Goal: Find specific page/section: Find specific page/section

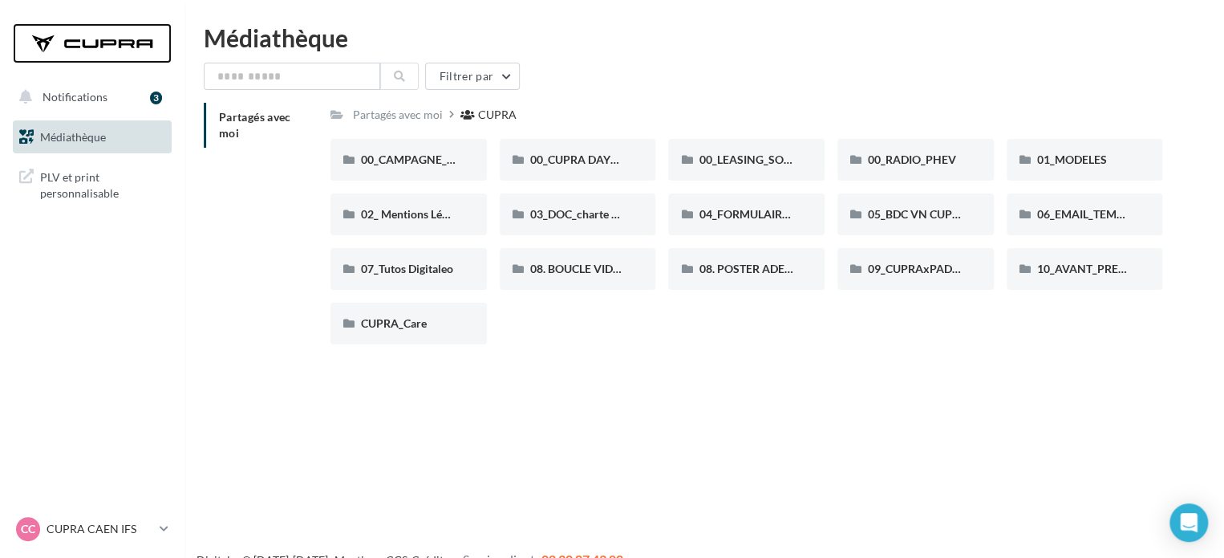
click at [122, 47] on div at bounding box center [92, 43] width 128 height 40
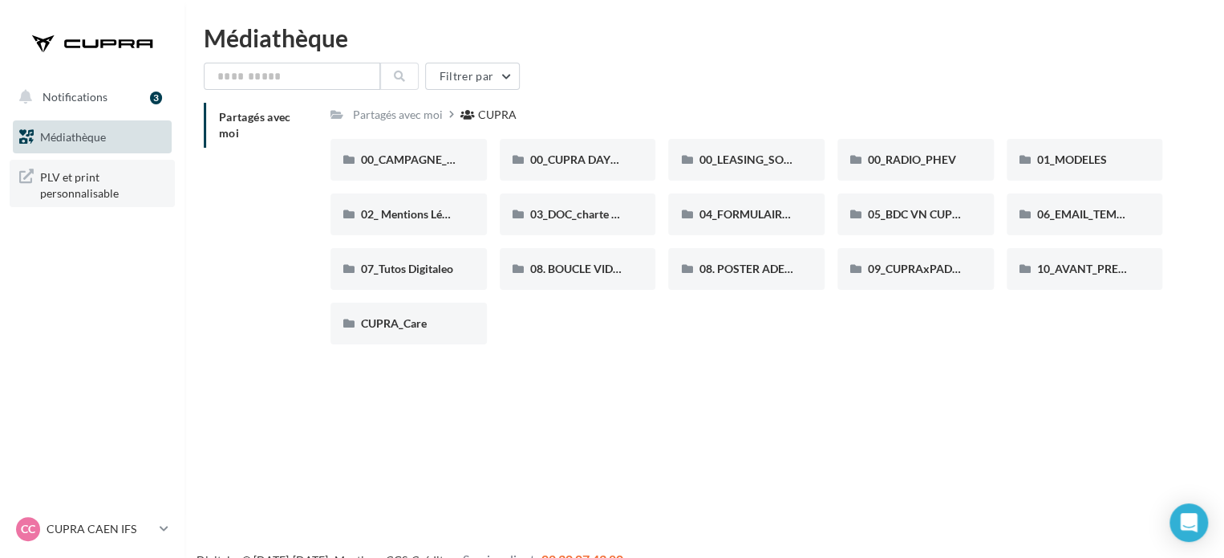
click at [88, 176] on span "PLV et print personnalisable" at bounding box center [102, 183] width 125 height 34
